Goal: Transaction & Acquisition: Book appointment/travel/reservation

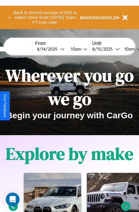
click at [19, 49] on input "text" at bounding box center [10, 49] width 43 height 5
type input "******"
click at [57, 49] on div "8 / 14 / 2025" at bounding box center [48, 48] width 23 height 5
select select "*"
select select "****"
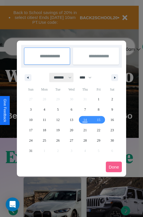
click at [60, 77] on select "******* ******** ***** ***** *** **** **** ****** ********* ******* ******** **…" at bounding box center [62, 77] width 24 height 9
select select "*"
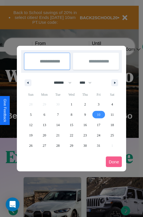
click at [99, 114] on span "10" at bounding box center [98, 114] width 3 height 10
type input "**********"
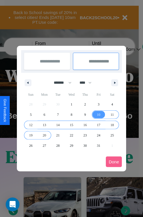
click at [44, 135] on span "20" at bounding box center [44, 135] width 3 height 10
type input "**********"
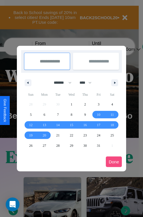
click at [114, 161] on button "Done" at bounding box center [114, 161] width 16 height 11
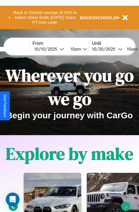
click at [82, 49] on div "10am" at bounding box center [75, 48] width 15 height 5
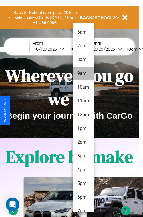
click at [83, 73] on li "9am" at bounding box center [83, 73] width 21 height 14
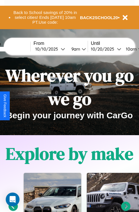
scroll to position [0, 23]
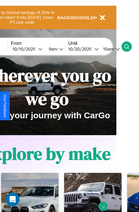
click at [129, 46] on icon at bounding box center [127, 47] width 6 height 6
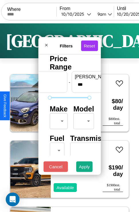
scroll to position [46, 18]
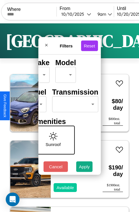
click at [74, 103] on body "CarGo Where From 10 / 10 / 2025 9am Until 10 / 20 / 2025 10am Become a Host Log…" at bounding box center [69, 118] width 139 height 236
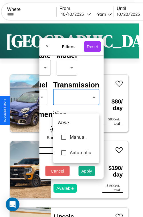
type input "*********"
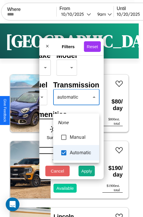
click at [76, 105] on div at bounding box center [71, 108] width 143 height 217
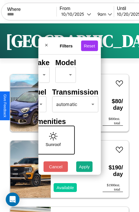
scroll to position [0, 36]
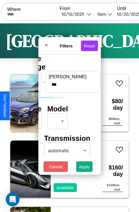
type input "***"
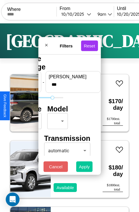
scroll to position [0, 0]
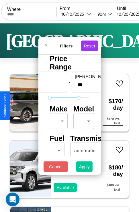
type input "*"
click at [84, 168] on button "Apply" at bounding box center [84, 167] width 17 height 11
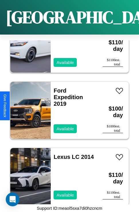
scroll to position [3409, 0]
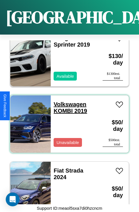
click at [68, 101] on link "Volkswagen KOMBI 2019" at bounding box center [71, 107] width 34 height 13
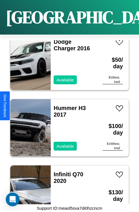
scroll to position [6731, 0]
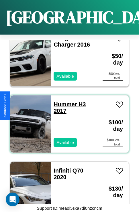
click at [63, 101] on link "Hummer H3 2017" at bounding box center [70, 107] width 32 height 13
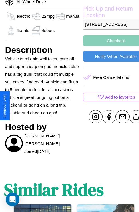
scroll to position [219, 17]
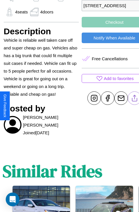
click at [135, 99] on line at bounding box center [135, 97] width 0 height 4
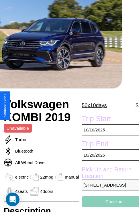
scroll to position [38, 17]
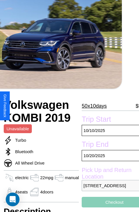
click at [94, 106] on p "50 x 10 days" at bounding box center [94, 106] width 25 height 9
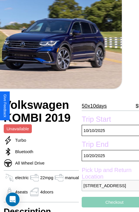
click at [94, 106] on p "50 x 10 days" at bounding box center [94, 106] width 25 height 9
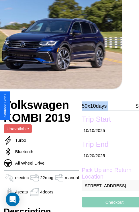
click at [94, 106] on p "50 x 10 days" at bounding box center [94, 106] width 25 height 9
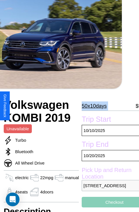
click at [94, 106] on p "50 x 10 days" at bounding box center [94, 106] width 25 height 9
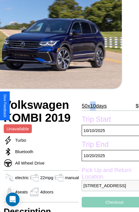
click at [94, 106] on p "50 x 10 days" at bounding box center [94, 106] width 25 height 9
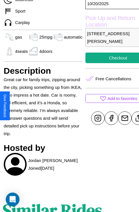
scroll to position [203, 18]
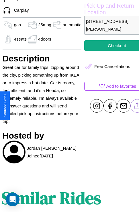
click at [137, 106] on line at bounding box center [137, 105] width 0 height 4
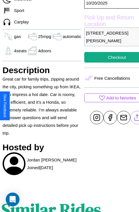
scroll to position [143, 24]
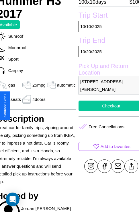
click at [106, 106] on button "Checkout" at bounding box center [110, 106] width 65 height 11
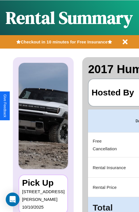
scroll to position [0, 110]
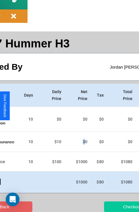
click at [111, 207] on button "Checkout" at bounding box center [132, 207] width 56 height 11
